Goal: Information Seeking & Learning: Learn about a topic

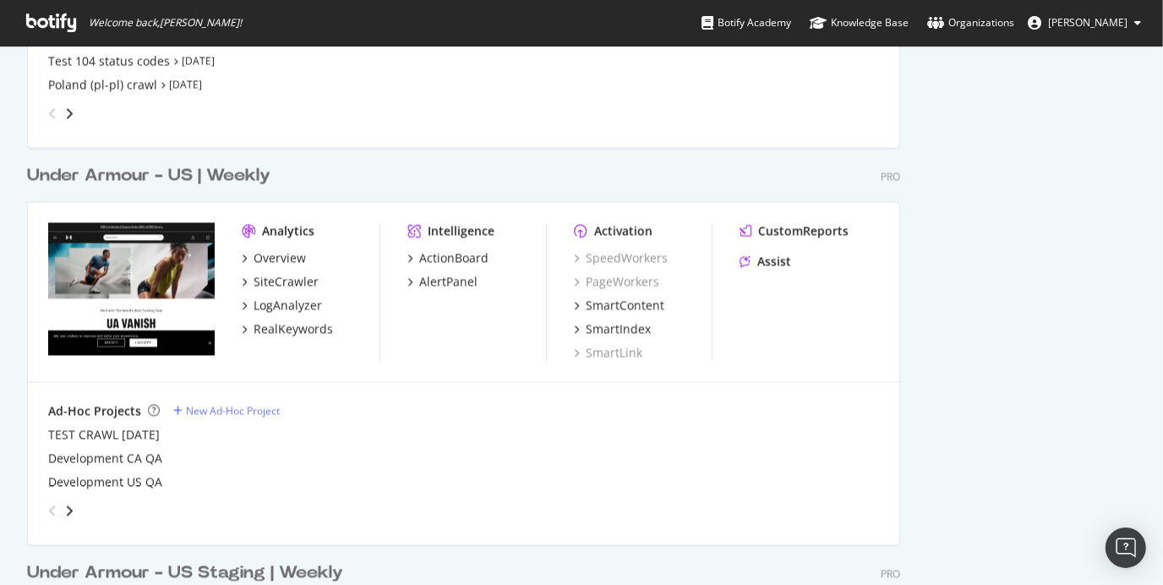
scroll to position [2536, 0]
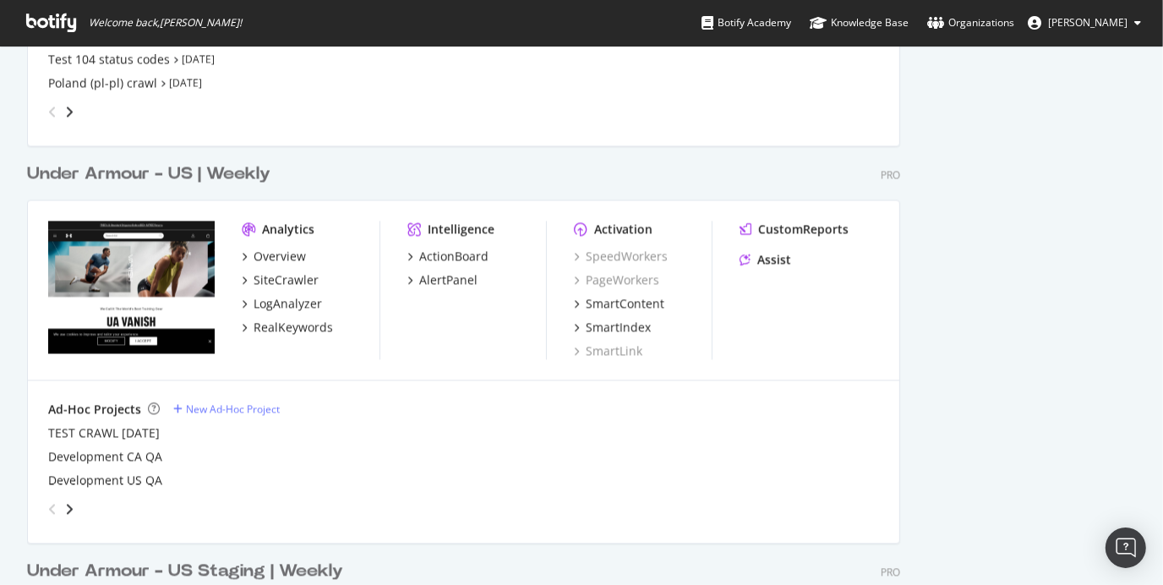
click at [214, 177] on div "Under Armour - US | Weekly" at bounding box center [148, 173] width 243 height 25
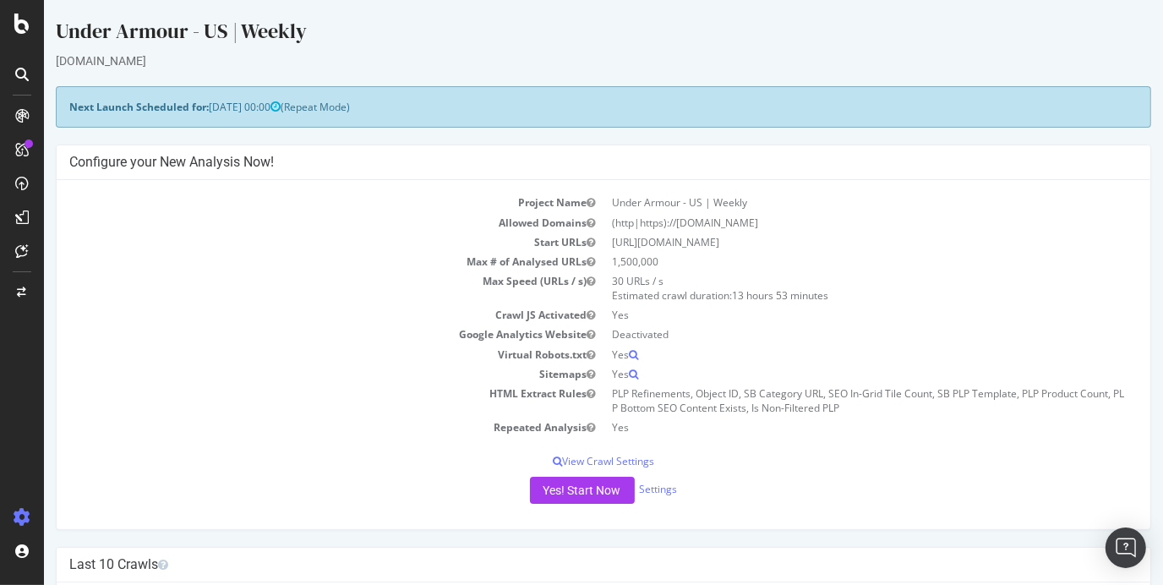
click at [19, 113] on icon at bounding box center [22, 116] width 14 height 14
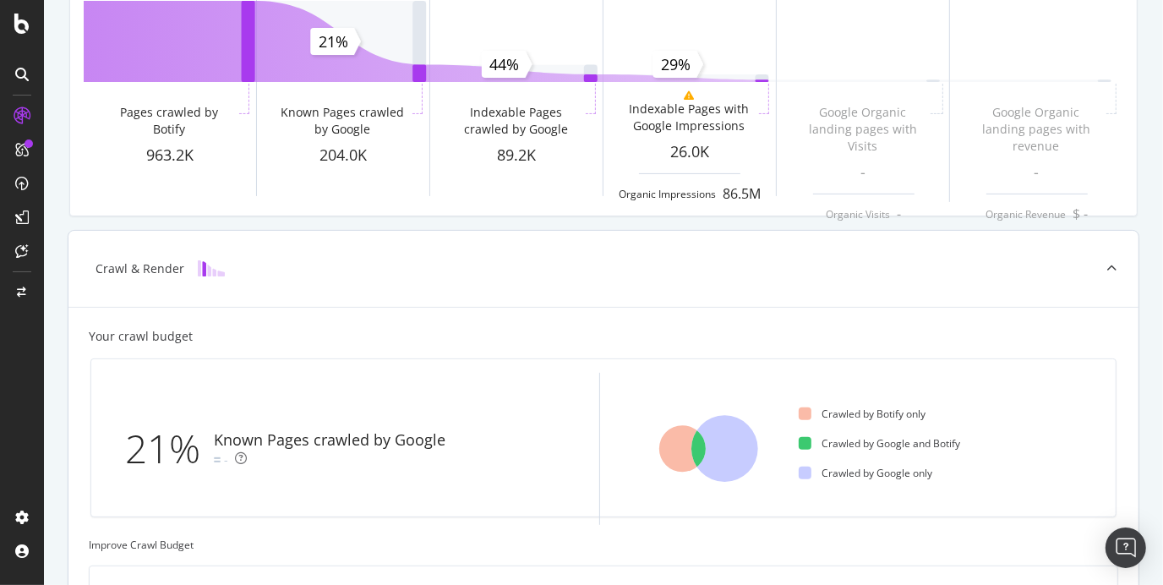
scroll to position [228, 0]
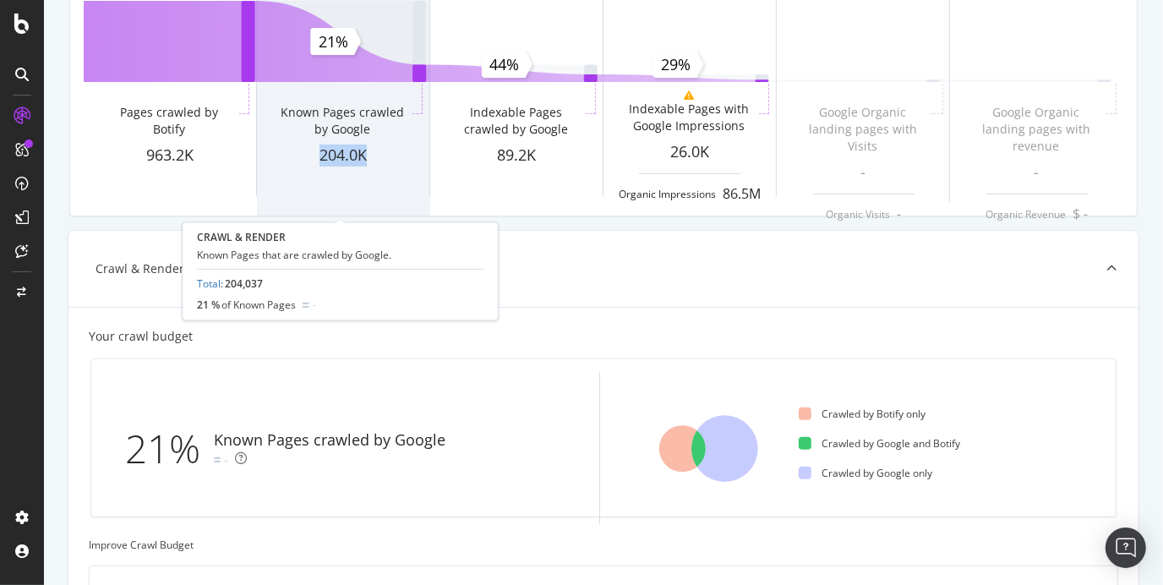
drag, startPoint x: 373, startPoint y: 139, endPoint x: 368, endPoint y: 175, distance: 35.8
click at [368, 175] on div "Crawl & [PERSON_NAME] Known Pages crawled by Google 204.0K" at bounding box center [343, 74] width 172 height 282
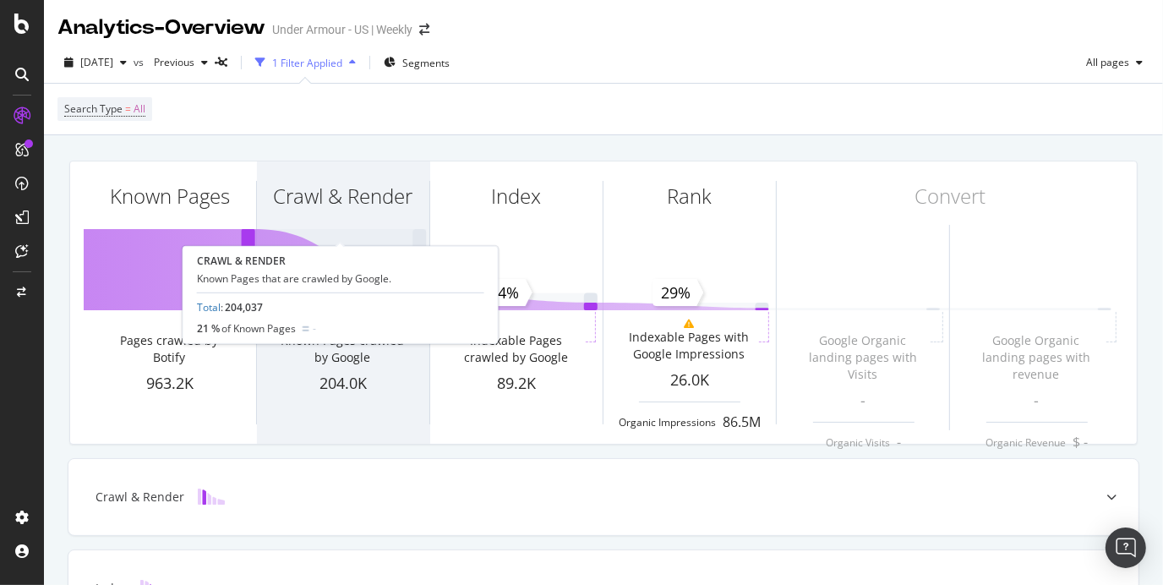
scroll to position [204, 0]
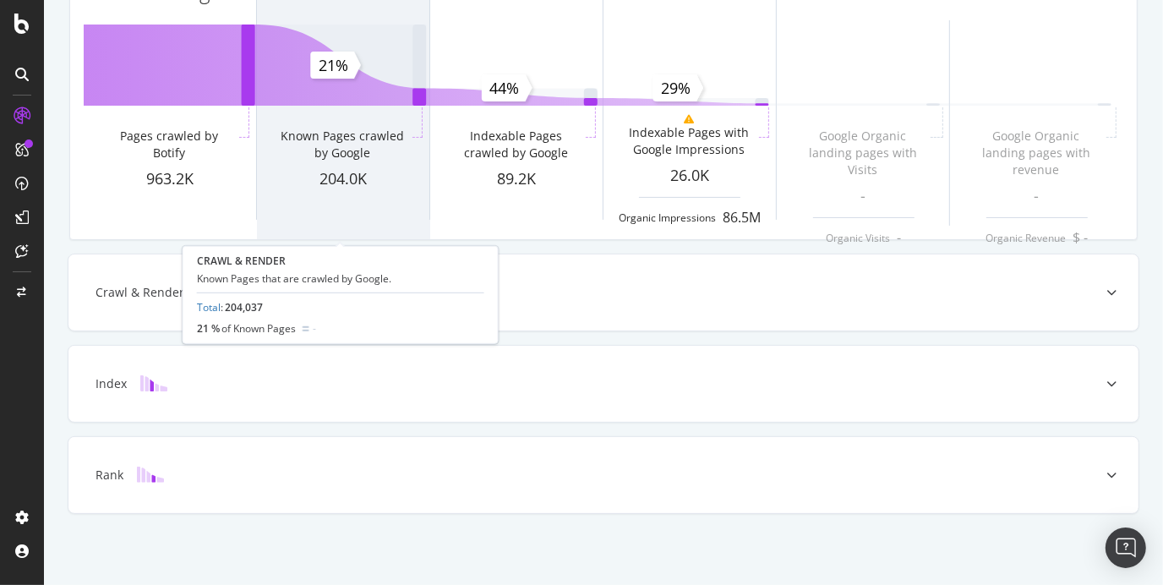
click at [374, 165] on div "Known Pages crawled by Google" at bounding box center [342, 148] width 133 height 41
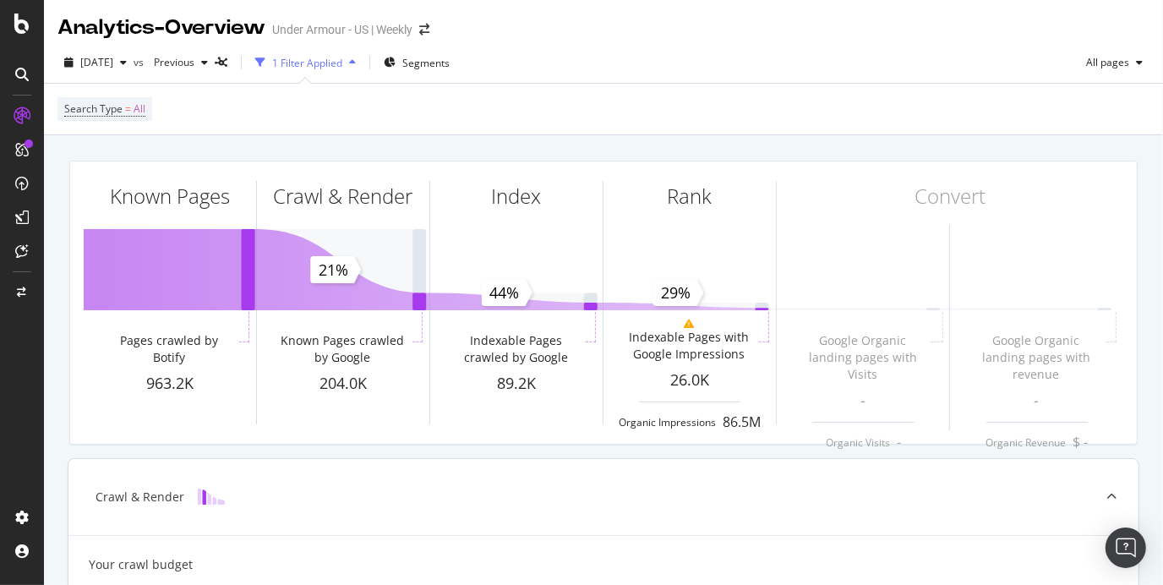
scroll to position [0, 0]
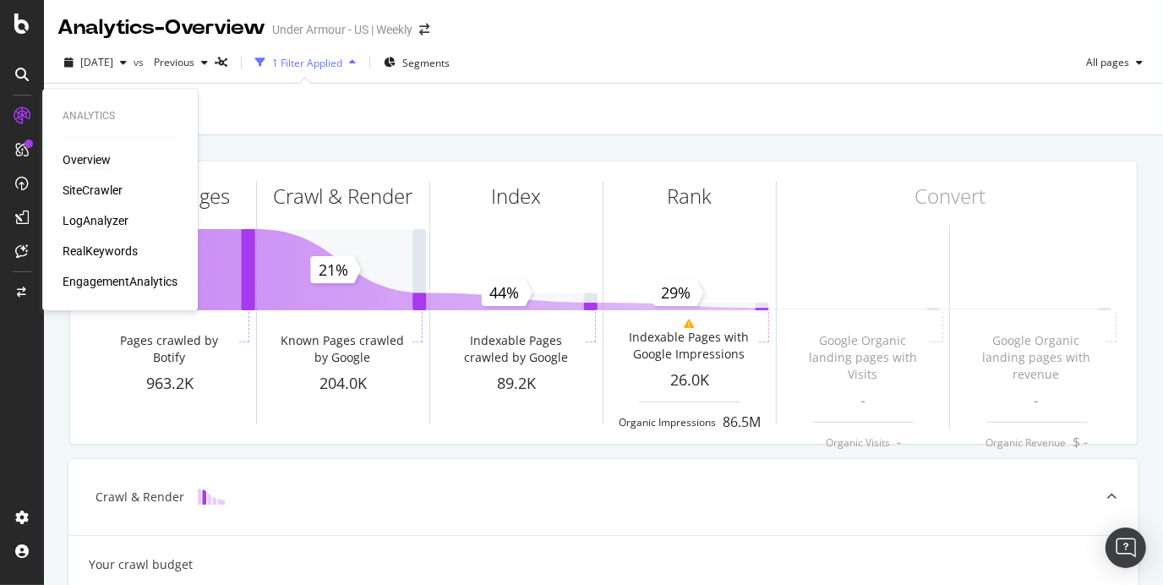
click at [115, 223] on div "LogAnalyzer" at bounding box center [96, 220] width 66 height 17
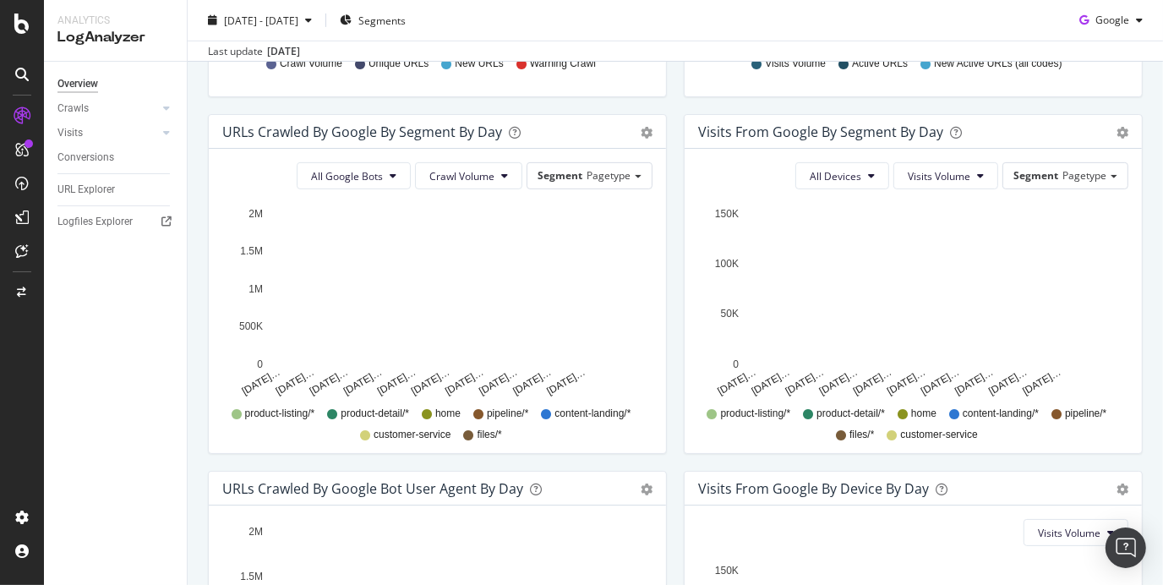
scroll to position [522, 0]
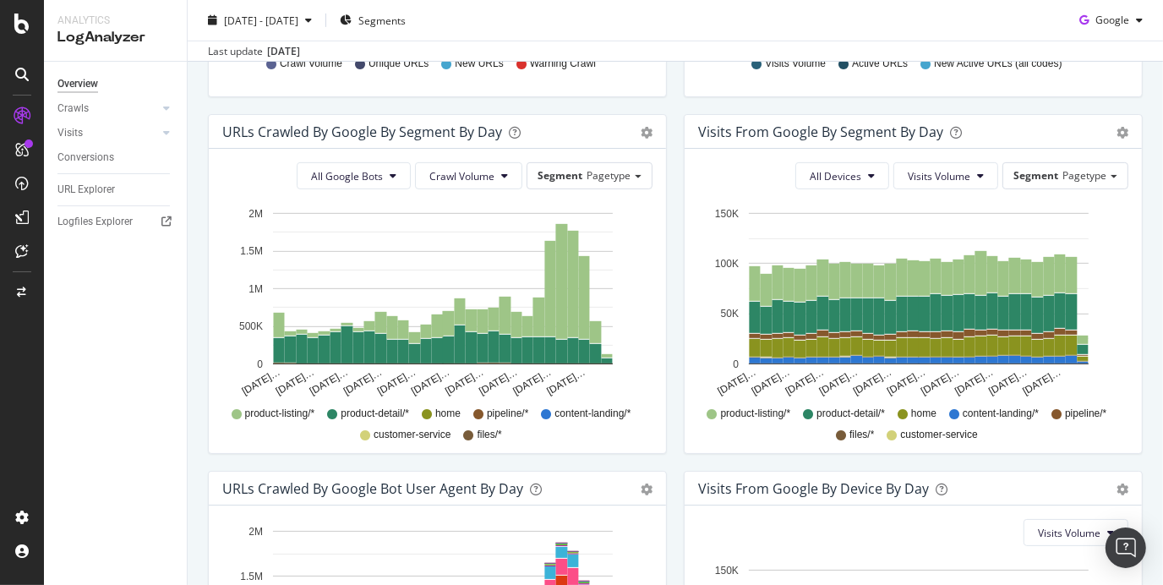
click at [676, 318] on div "Visits from Google By Segment By Day Timeline (by Value) Table All Devices Visi…" at bounding box center [913, 292] width 476 height 357
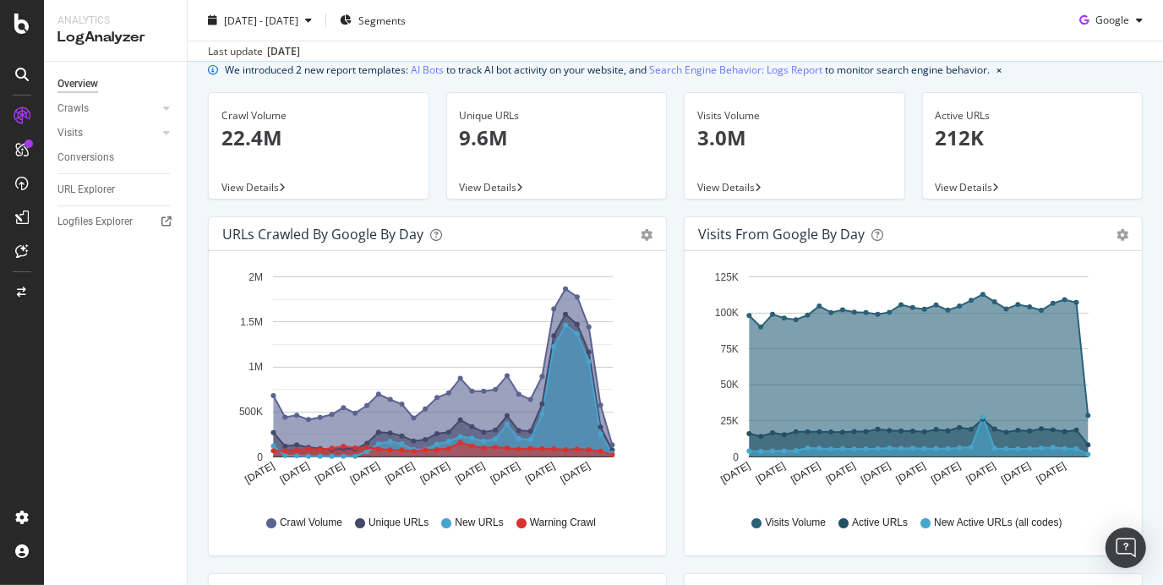
scroll to position [0, 0]
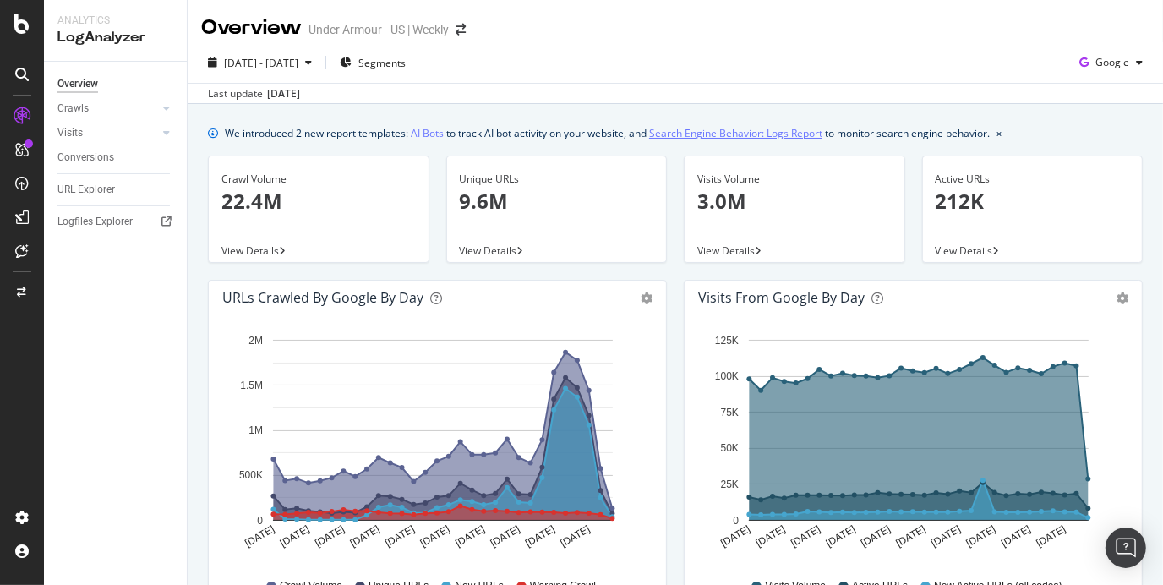
click at [706, 136] on link "Search Engine Behavior: Logs Report" at bounding box center [735, 133] width 173 height 18
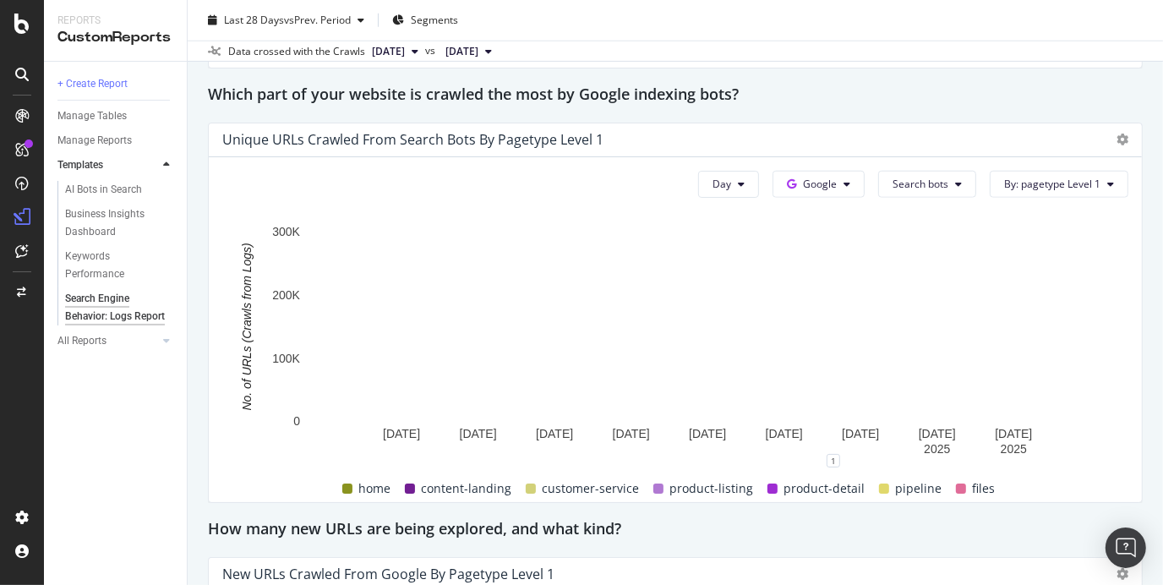
scroll to position [1182, 0]
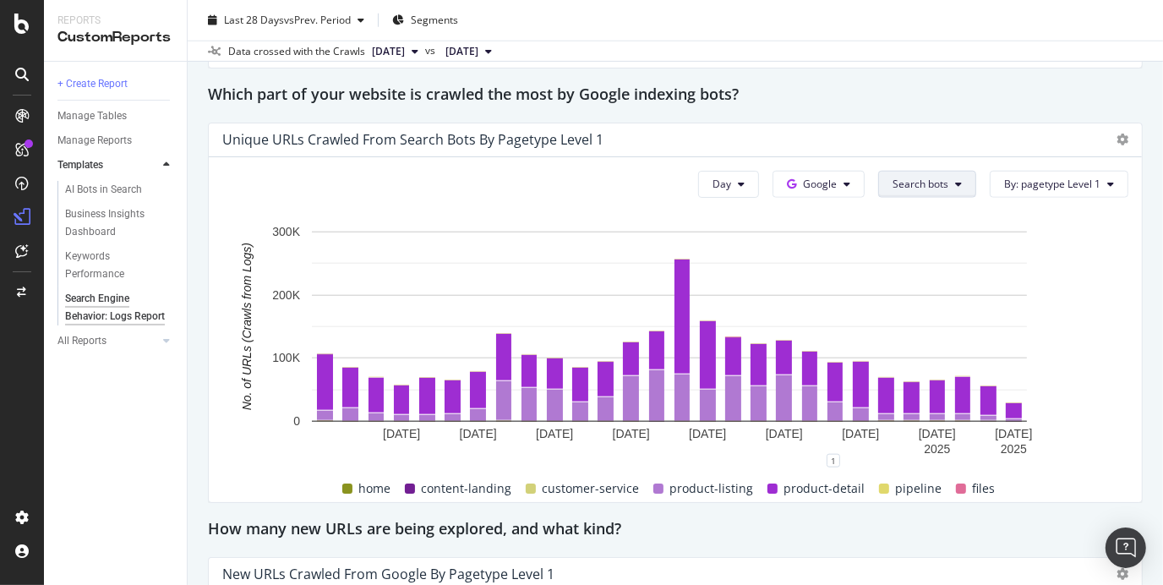
click at [922, 184] on button "Search bots" at bounding box center [927, 184] width 98 height 27
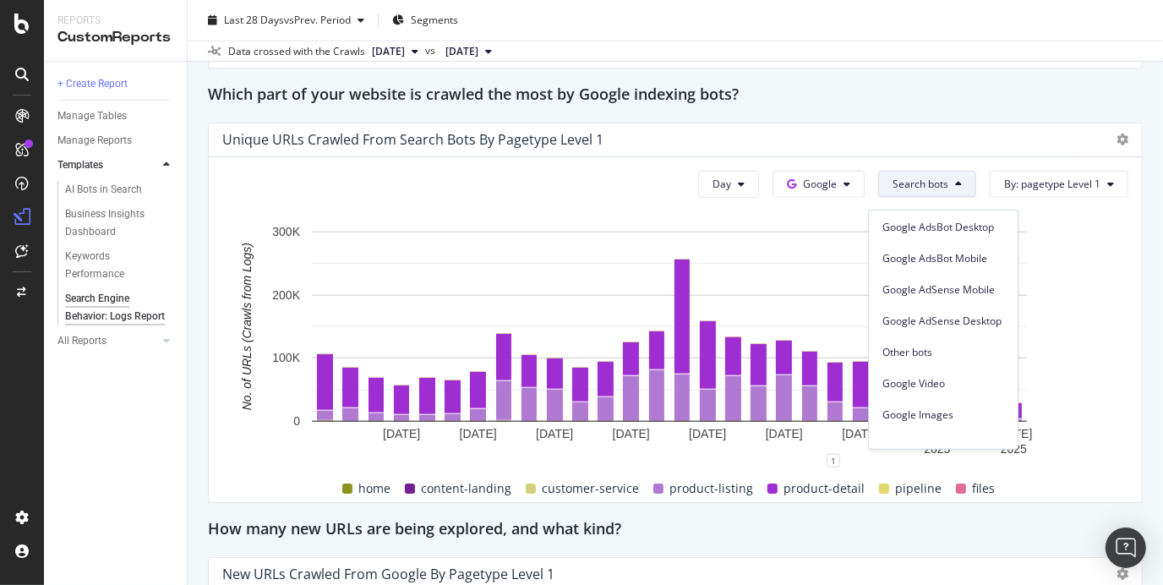
scroll to position [268, 0]
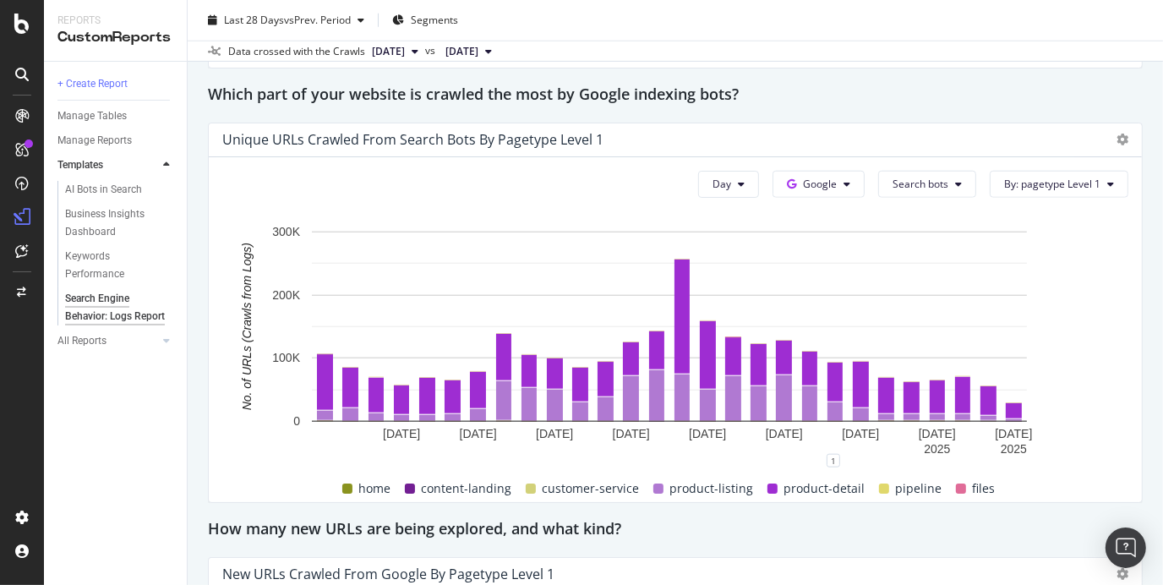
click at [836, 157] on div "Unique URLs Crawled from Search bots by pagetype Level 1" at bounding box center [675, 140] width 933 height 34
click at [821, 191] on span "Google" at bounding box center [820, 184] width 34 height 14
click at [827, 286] on span "OpenAI" at bounding box center [835, 291] width 63 height 15
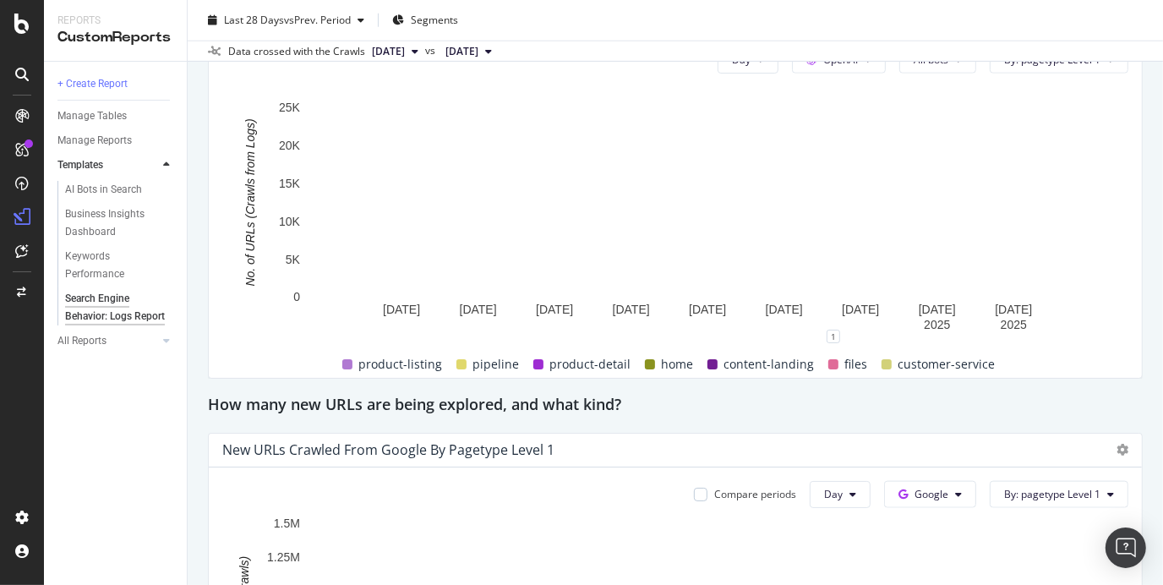
scroll to position [1158, 0]
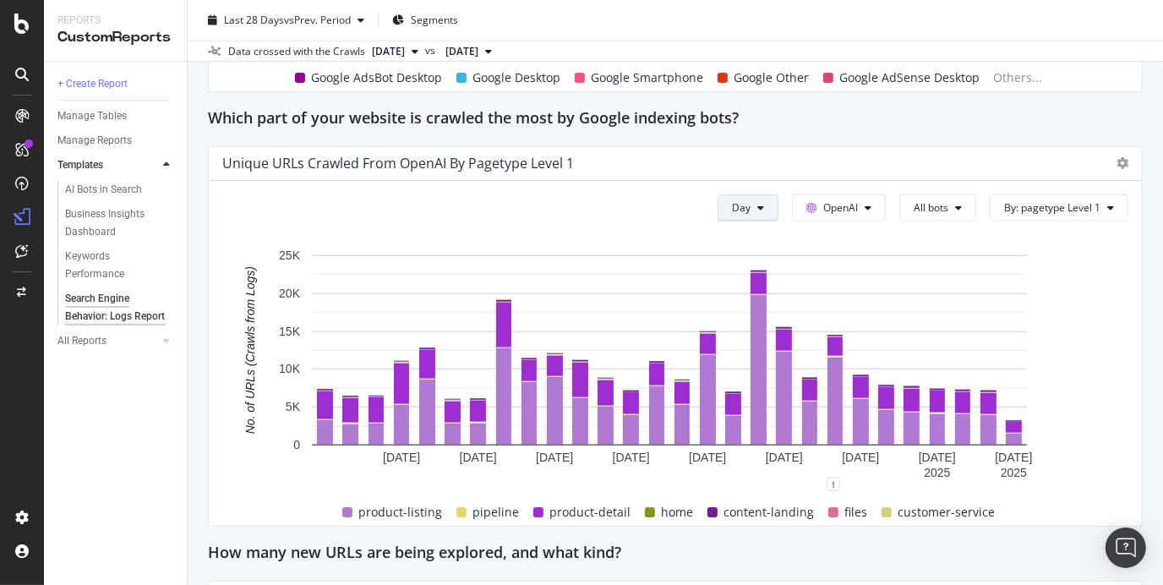
click at [757, 213] on icon at bounding box center [760, 208] width 7 height 10
click at [839, 215] on span "OpenAI" at bounding box center [840, 207] width 35 height 14
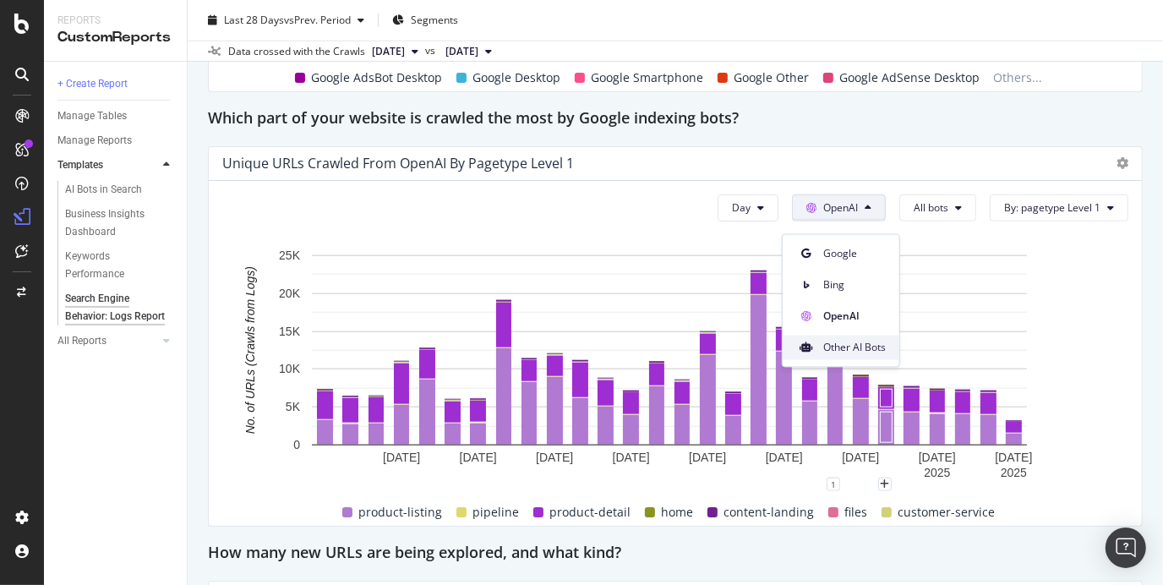
click at [870, 345] on span "Other AI Bots" at bounding box center [854, 347] width 63 height 15
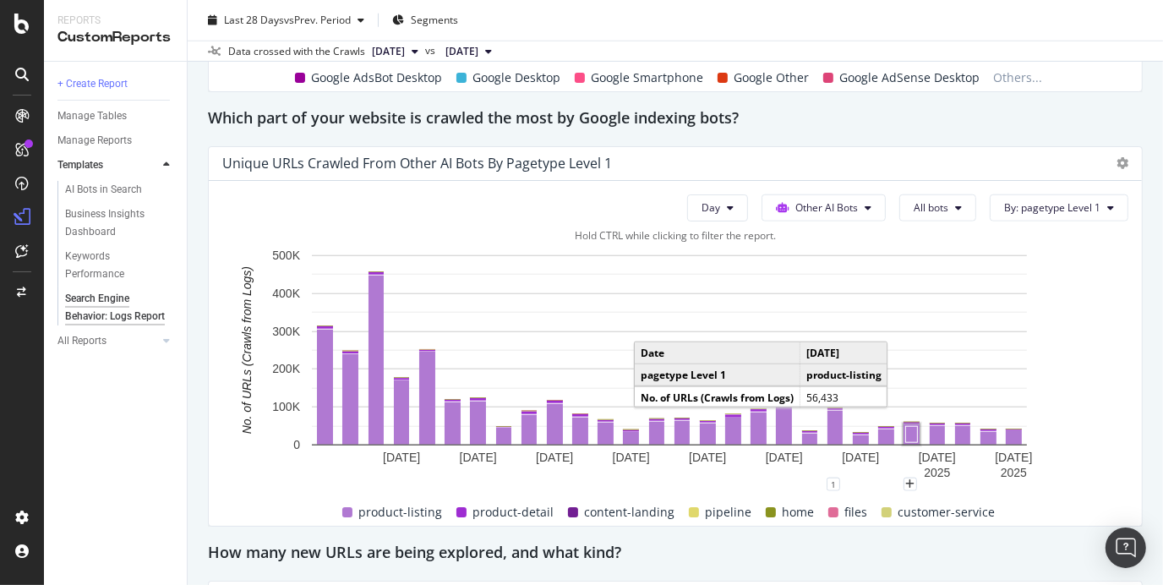
click at [912, 442] on rect "A chart." at bounding box center [912, 434] width 12 height 16
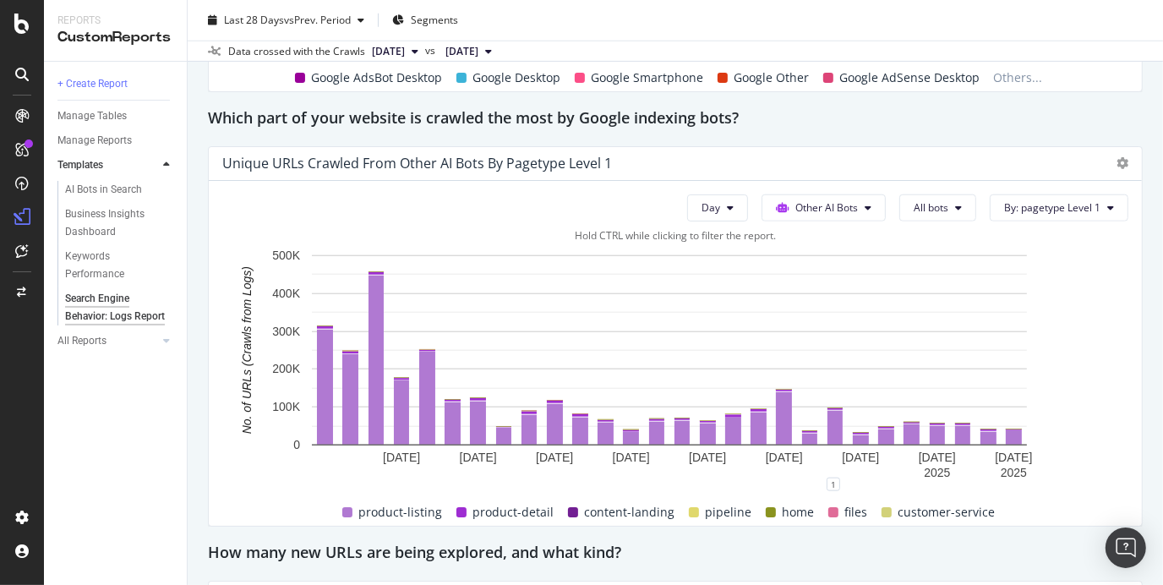
click at [403, 520] on span "product-listing" at bounding box center [401, 512] width 84 height 20
click at [345, 522] on div "product-listing" at bounding box center [392, 512] width 114 height 20
click at [1053, 213] on span "By: pagetype Level 1" at bounding box center [1052, 207] width 96 height 14
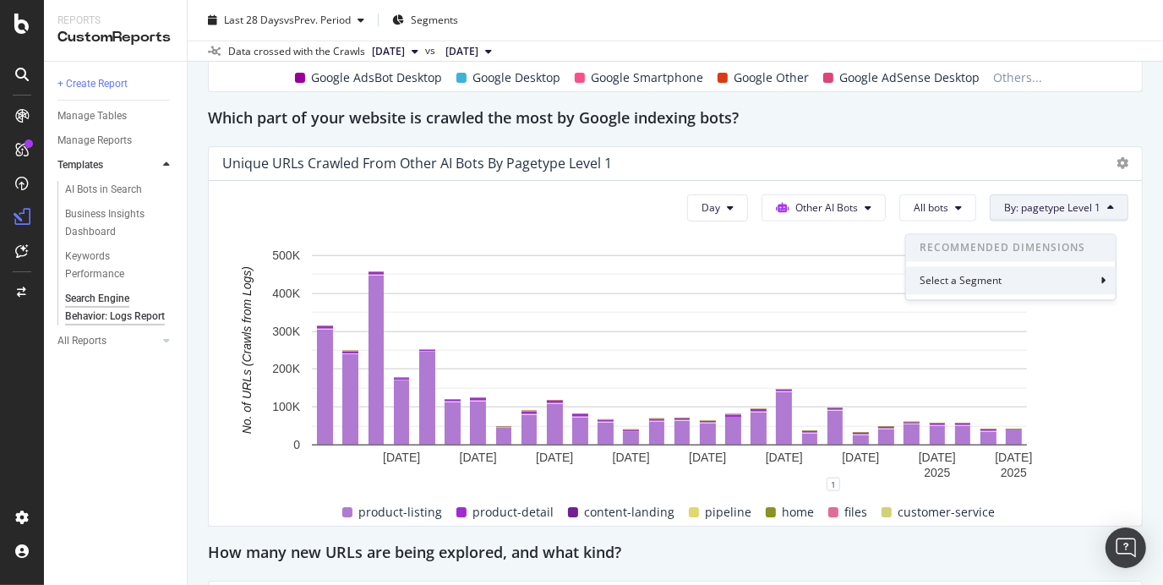
click at [1043, 290] on div "Select a Segment" at bounding box center [1011, 281] width 210 height 28
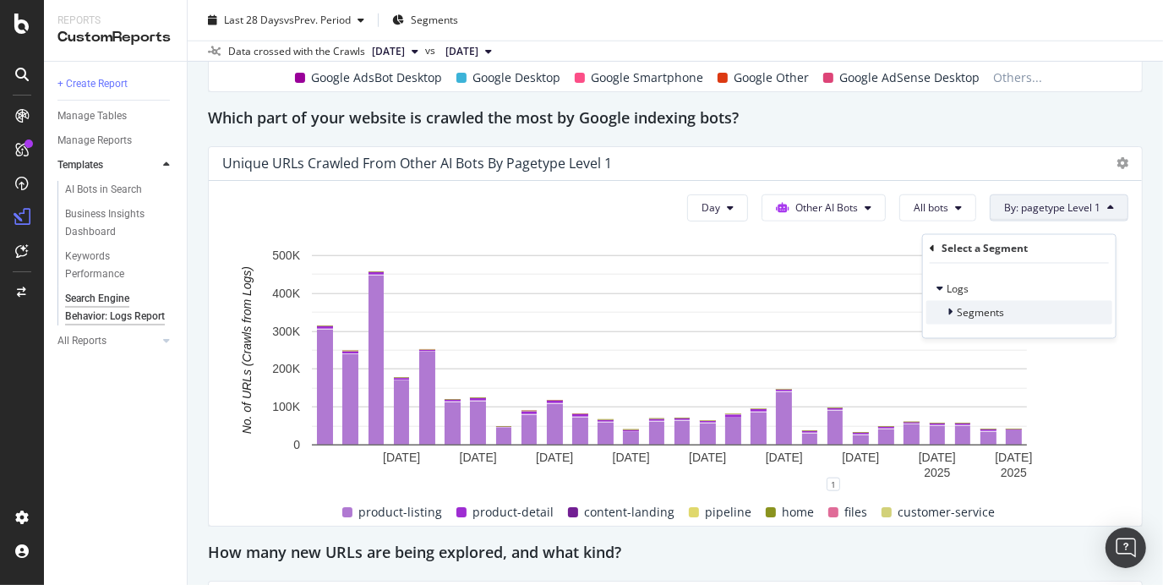
click at [997, 322] on div "Segments" at bounding box center [1019, 313] width 186 height 24
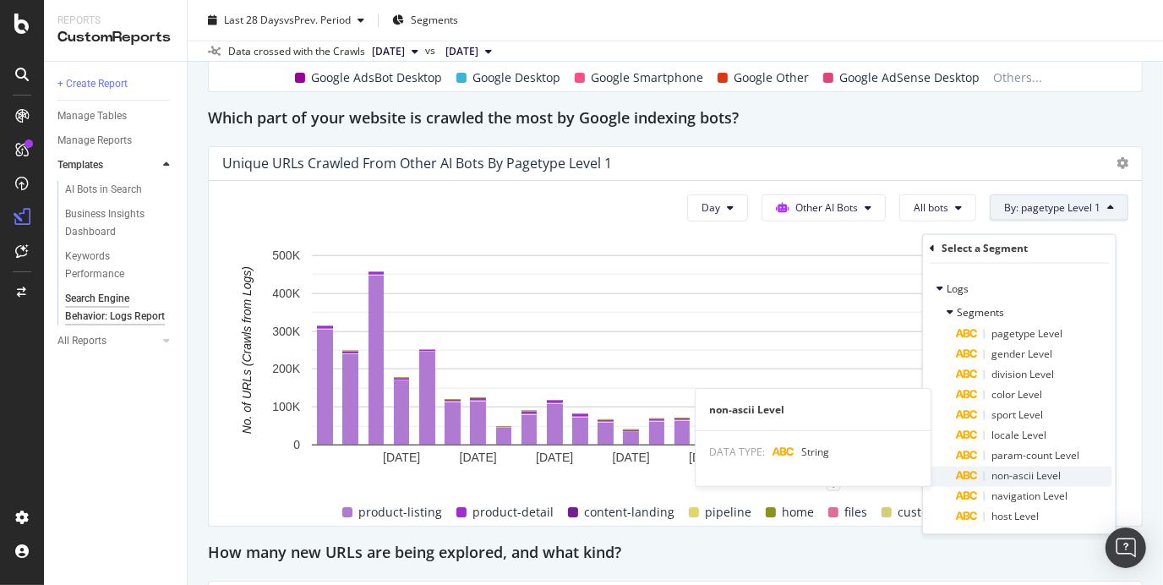
scroll to position [6, 0]
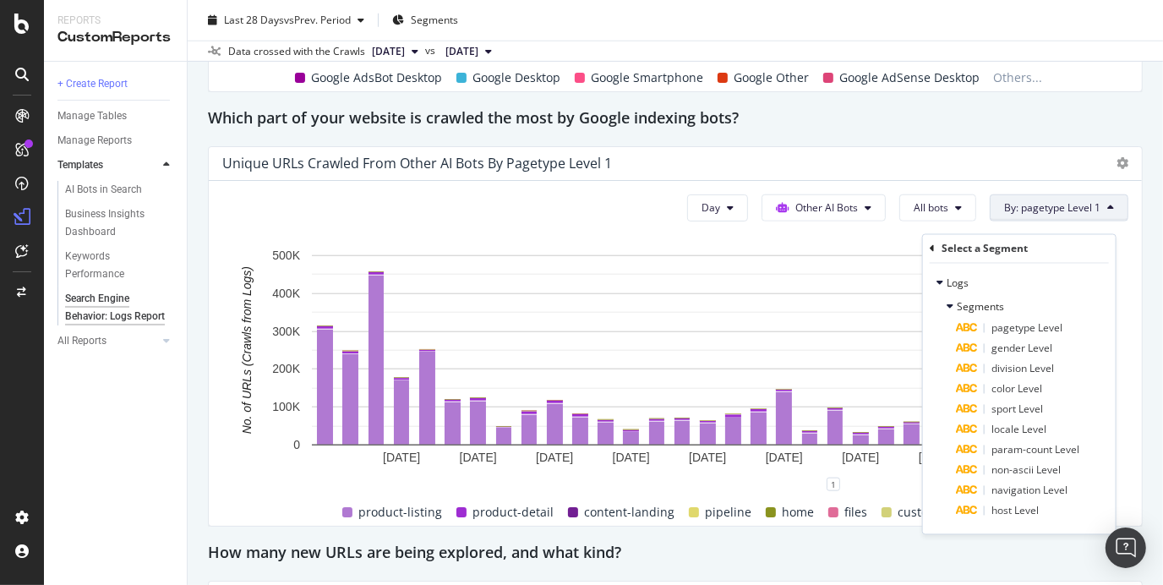
click at [553, 204] on div "Day Other AI Bots All bots By: pagetype Level 1 Select a Segment Logs Segments …" at bounding box center [675, 353] width 933 height 345
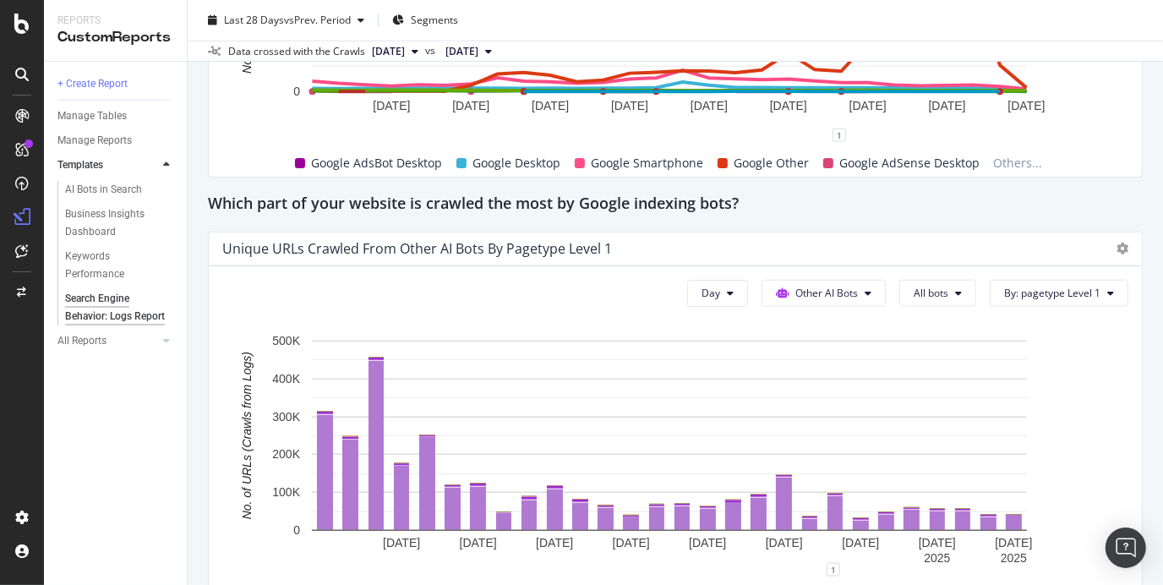
scroll to position [1075, 0]
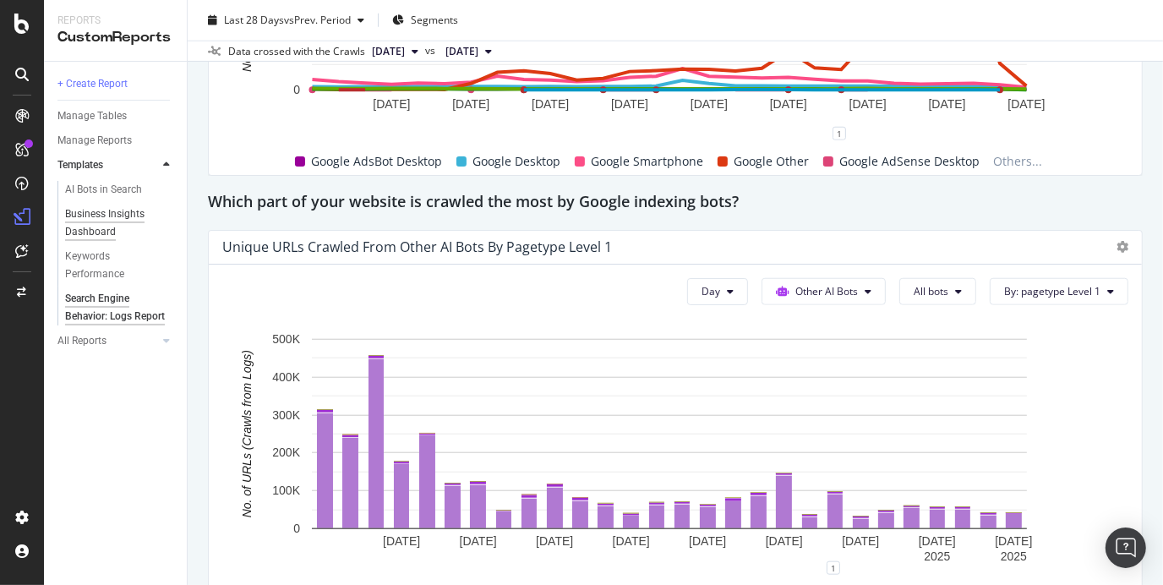
click at [112, 228] on div "Business Insights Dashboard" at bounding box center [113, 222] width 97 height 35
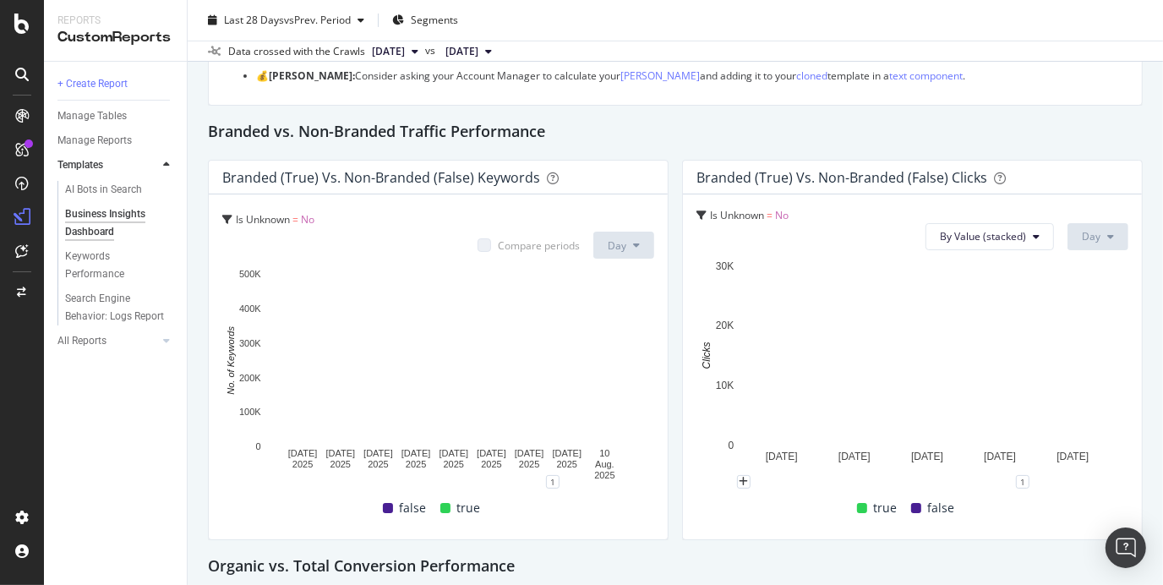
scroll to position [198, 0]
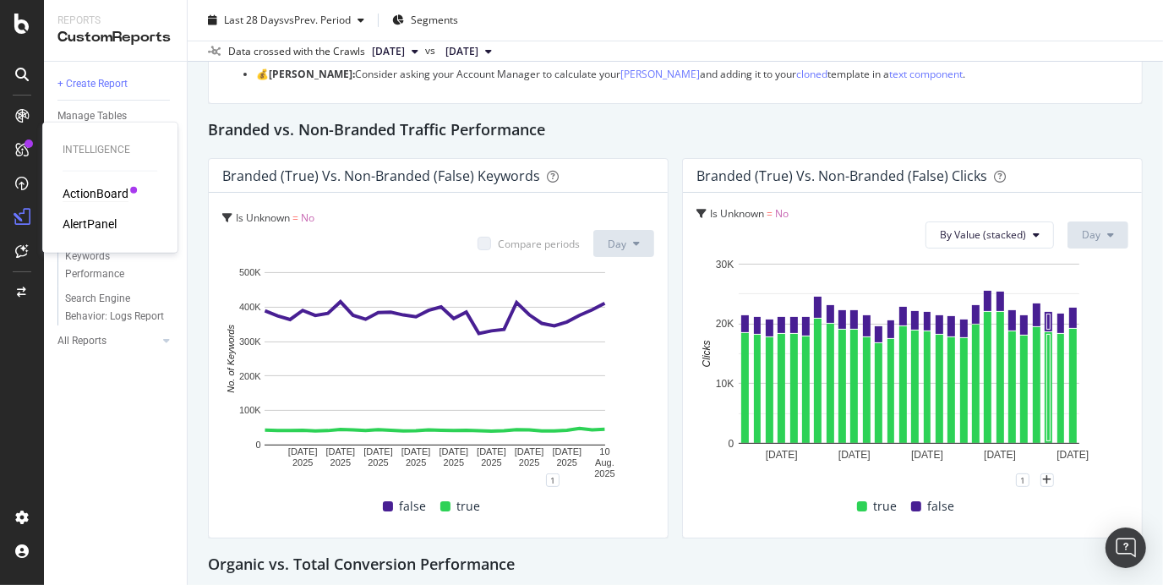
click at [112, 185] on div "ActionBoard" at bounding box center [96, 193] width 66 height 17
